Goal: Check status: Check status

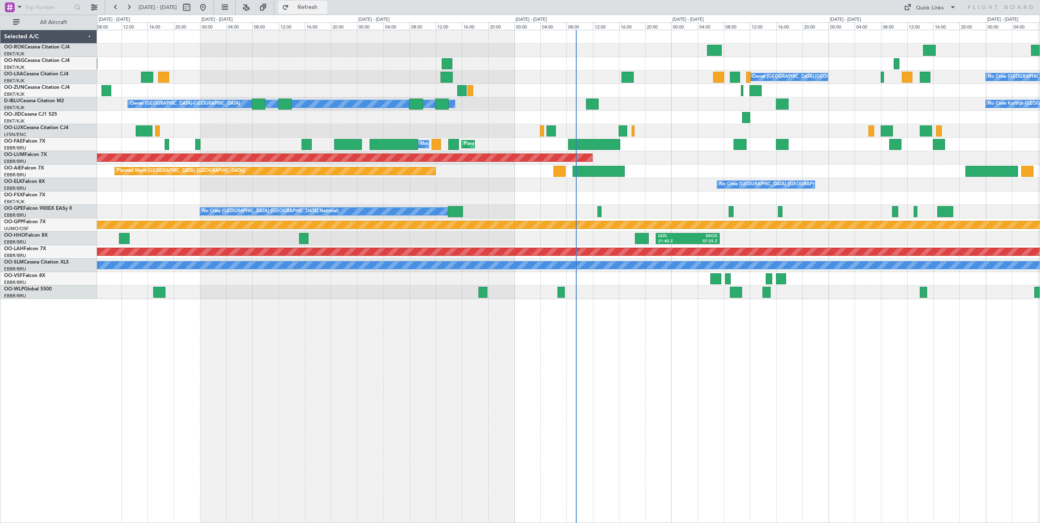
click at [320, 8] on span "Refresh" at bounding box center [308, 7] width 34 height 6
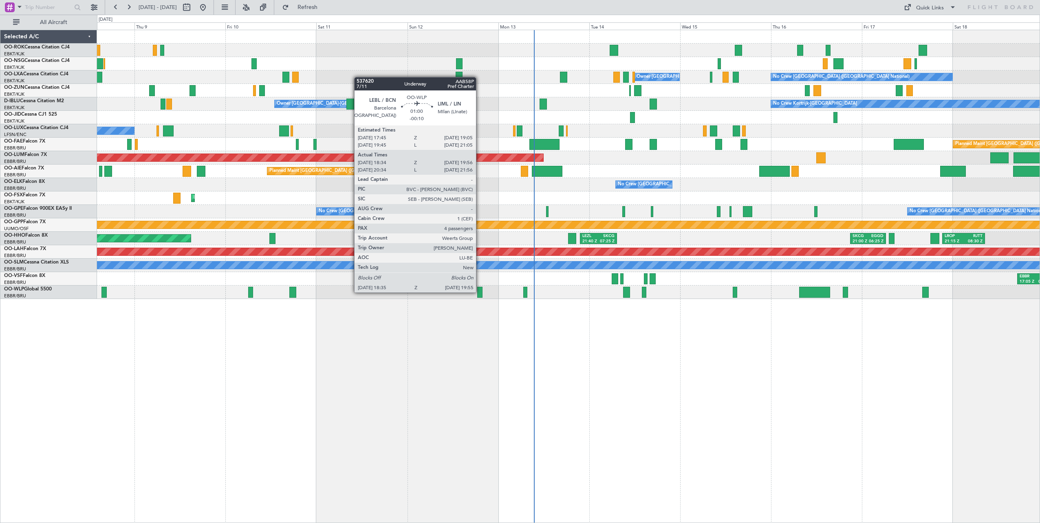
click at [480, 292] on div at bounding box center [479, 292] width 5 height 11
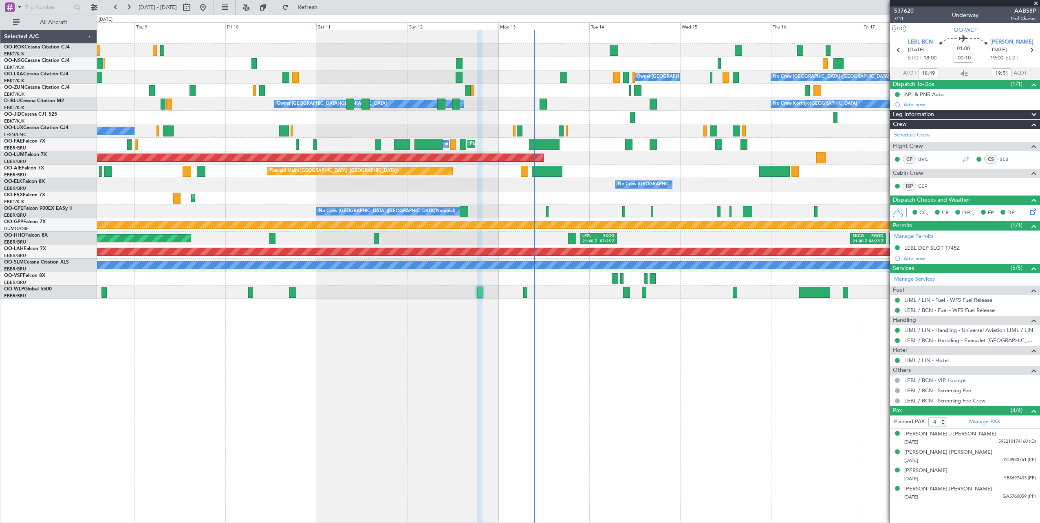
click at [1036, 3] on span at bounding box center [1036, 3] width 8 height 7
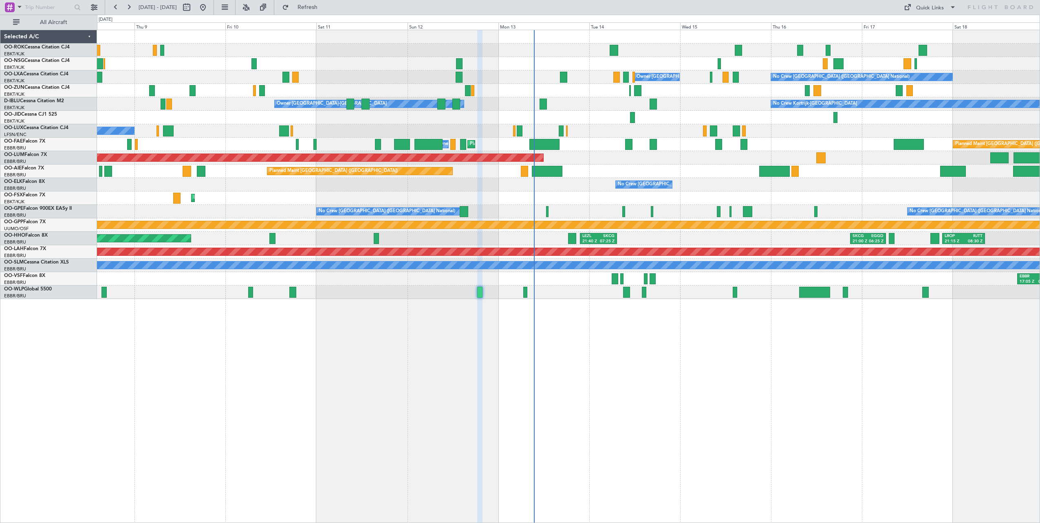
type input "0"
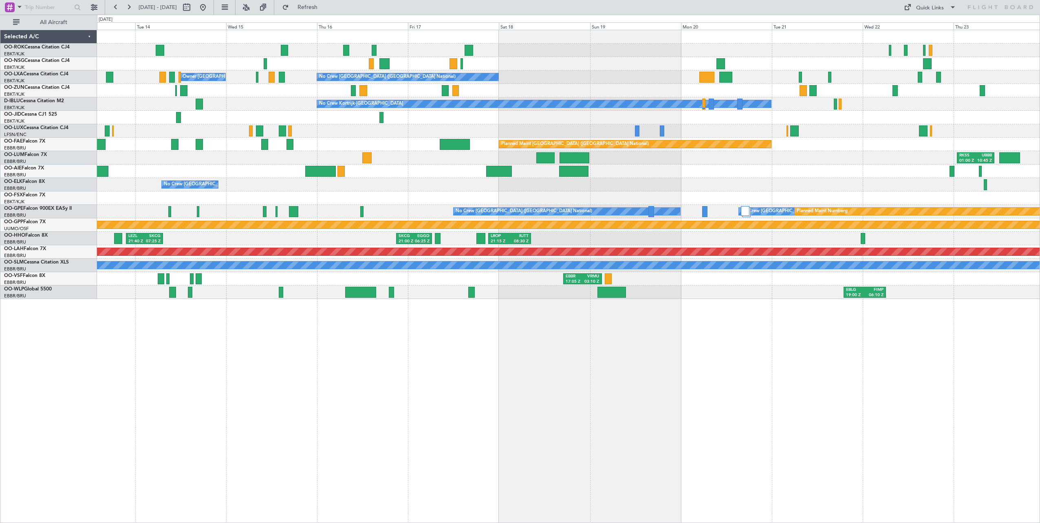
click at [374, 379] on div "Owner [GEOGRAPHIC_DATA]-[GEOGRAPHIC_DATA] No Crew [GEOGRAPHIC_DATA] (Brussels N…" at bounding box center [568, 277] width 943 height 494
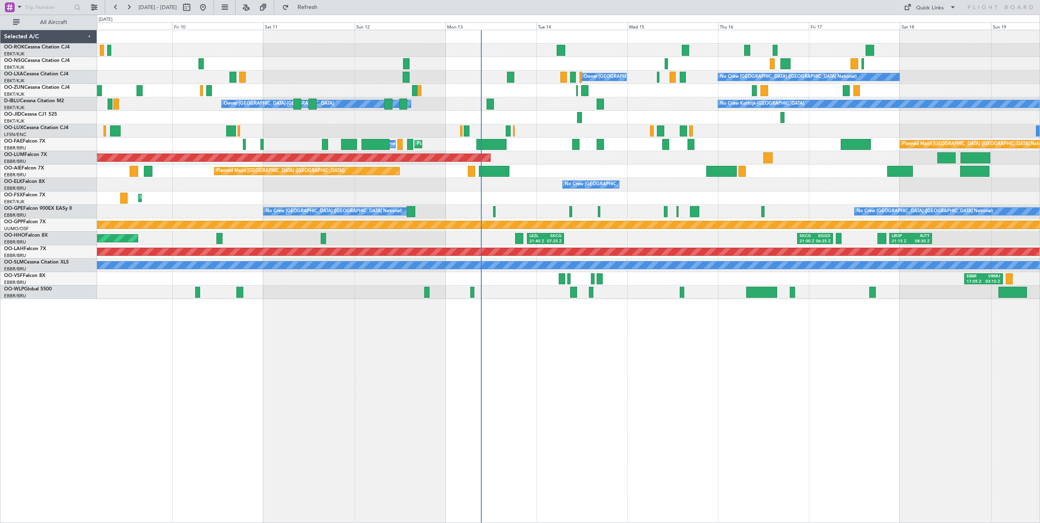
click at [946, 385] on div "Owner [GEOGRAPHIC_DATA]-[GEOGRAPHIC_DATA] No Crew [GEOGRAPHIC_DATA] (Brussels N…" at bounding box center [568, 277] width 943 height 494
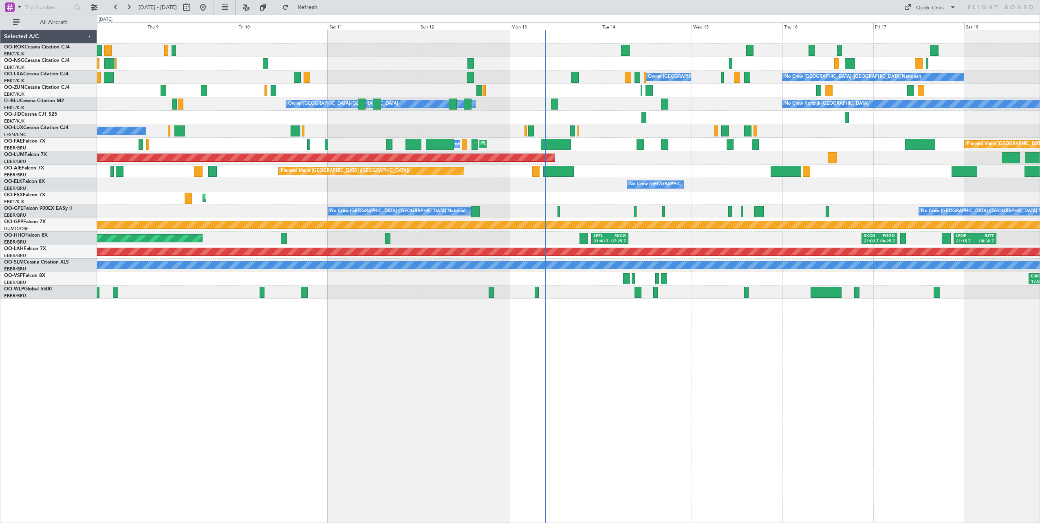
click at [659, 357] on div "Owner [GEOGRAPHIC_DATA]-[GEOGRAPHIC_DATA] No Crew [GEOGRAPHIC_DATA] (Brussels N…" at bounding box center [568, 277] width 943 height 494
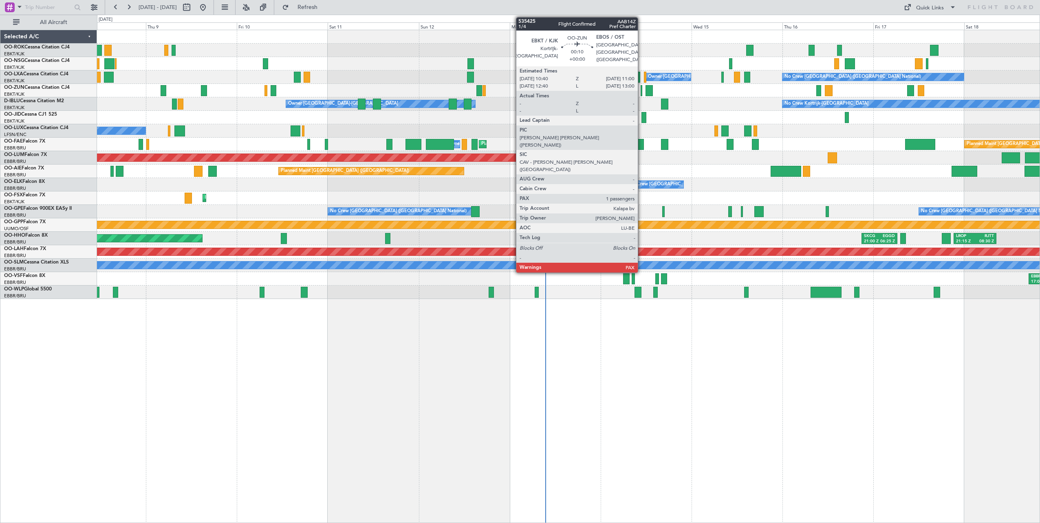
click at [642, 91] on div at bounding box center [642, 90] width 2 height 11
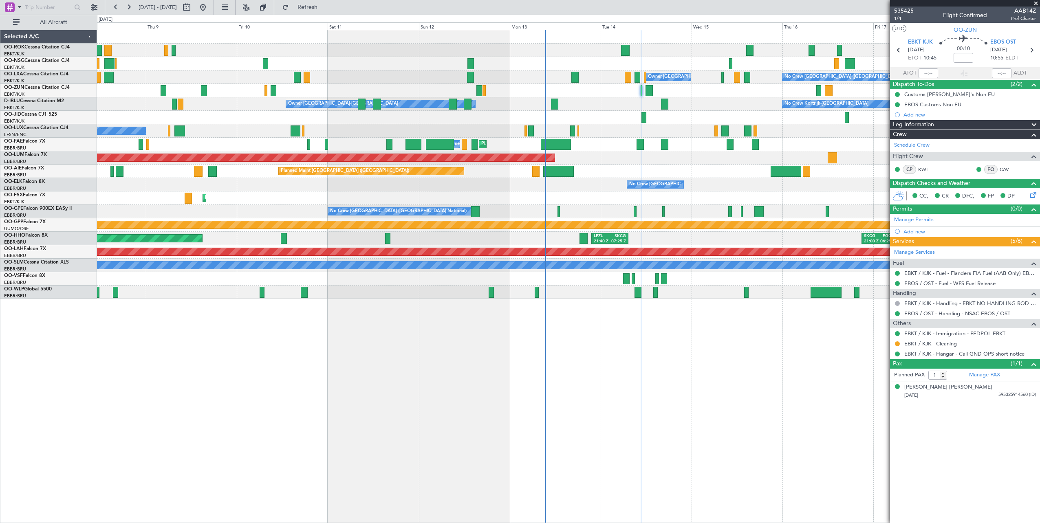
click at [1037, 3] on span at bounding box center [1036, 3] width 8 height 7
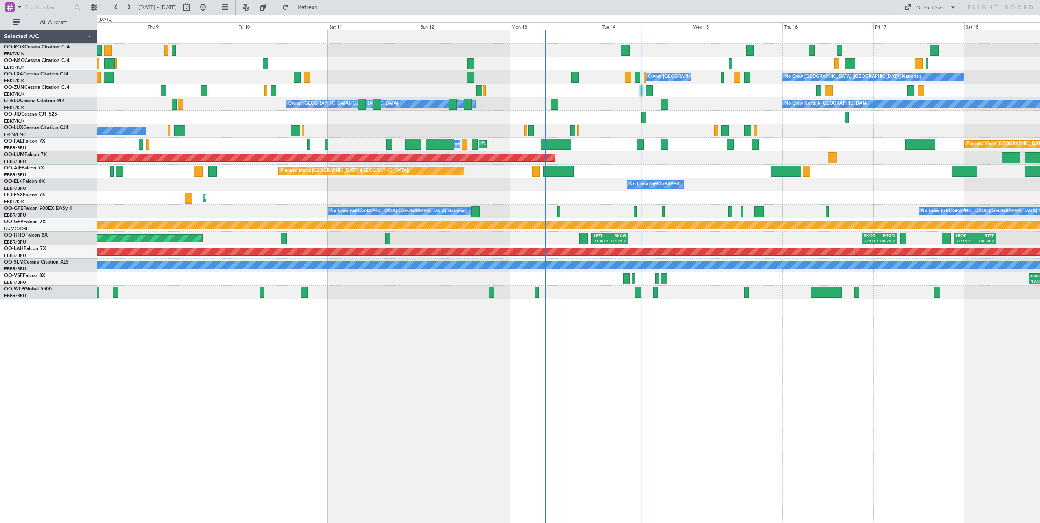
type input "0"
click at [623, 103] on div "Owner [GEOGRAPHIC_DATA]-[GEOGRAPHIC_DATA] No Crew [GEOGRAPHIC_DATA] (Brussels N…" at bounding box center [568, 164] width 943 height 269
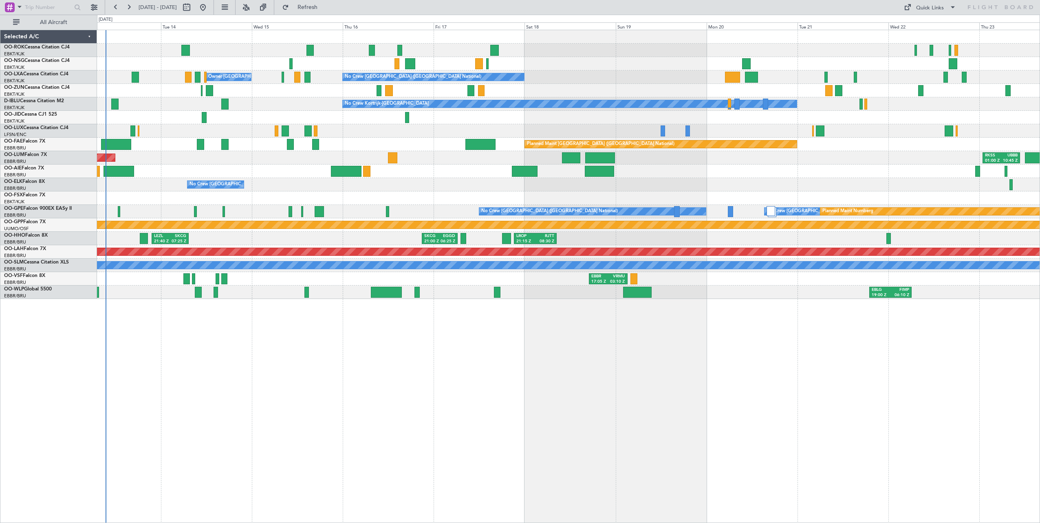
click at [353, 155] on div "Owner [GEOGRAPHIC_DATA]-[GEOGRAPHIC_DATA] No Crew [GEOGRAPHIC_DATA] (Brussels N…" at bounding box center [568, 164] width 943 height 269
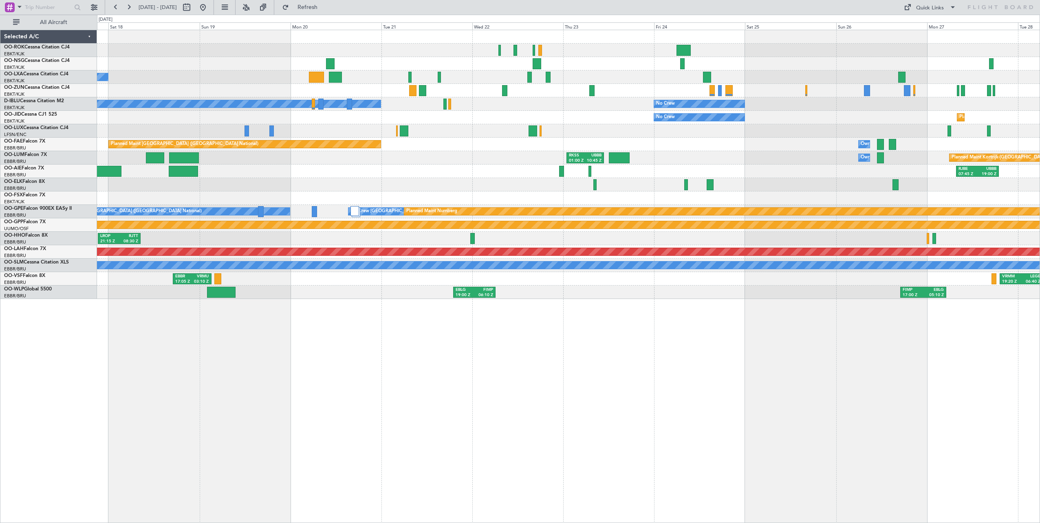
click at [476, 163] on div "No Crew [GEOGRAPHIC_DATA] ([GEOGRAPHIC_DATA] National) No Crew Kortrijk-[GEOGRA…" at bounding box center [568, 164] width 943 height 269
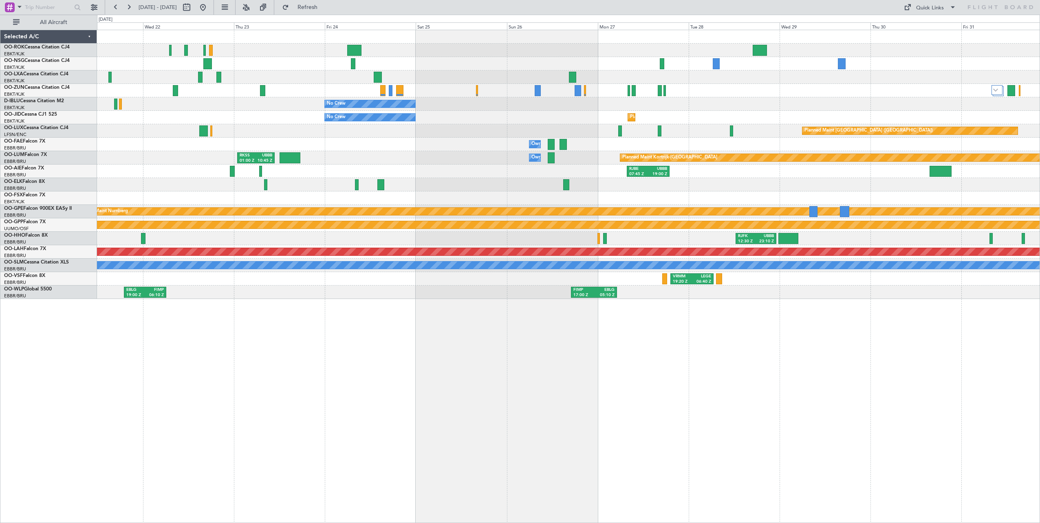
click at [585, 117] on div "No Crew No Crew Kortrijk-[GEOGRAPHIC_DATA] No Crew Planned Maint [GEOGRAPHIC_DA…" at bounding box center [568, 164] width 943 height 269
click at [735, 355] on div "No Crew No Crew Kortrijk-[GEOGRAPHIC_DATA] No Crew Planned Maint [GEOGRAPHIC_DA…" at bounding box center [568, 277] width 943 height 494
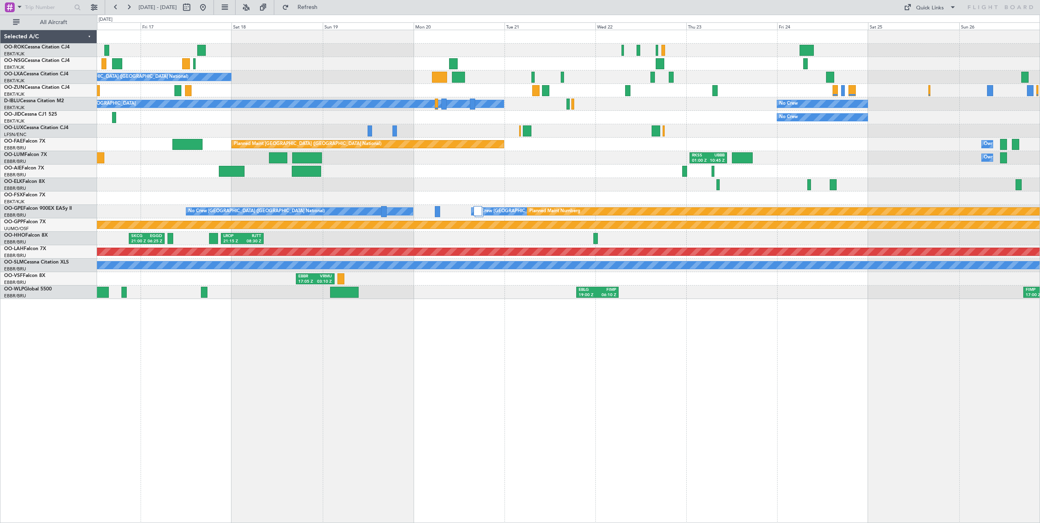
click at [704, 394] on div "No Crew [GEOGRAPHIC_DATA] ([GEOGRAPHIC_DATA] National) Owner [GEOGRAPHIC_DATA]-…" at bounding box center [568, 277] width 943 height 494
